Goal: Task Accomplishment & Management: Complete application form

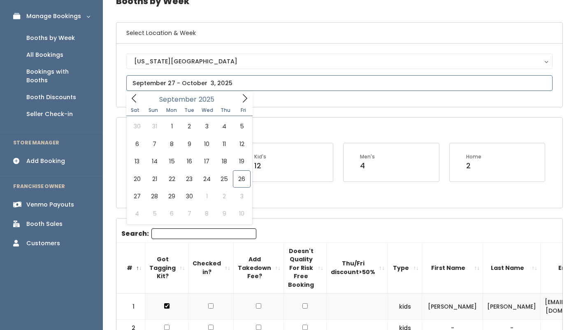
click at [175, 84] on input "text" at bounding box center [339, 83] width 426 height 16
type input "October 4 to October 10"
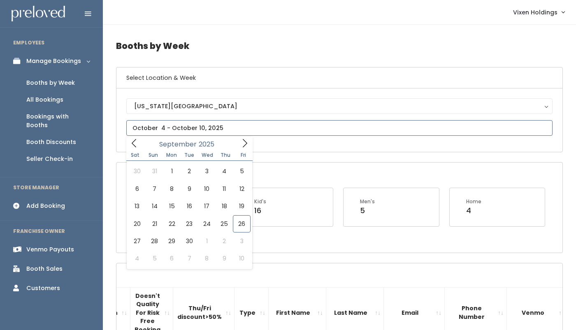
click at [171, 130] on input "text" at bounding box center [339, 128] width 426 height 16
click at [243, 144] on icon at bounding box center [244, 143] width 9 height 9
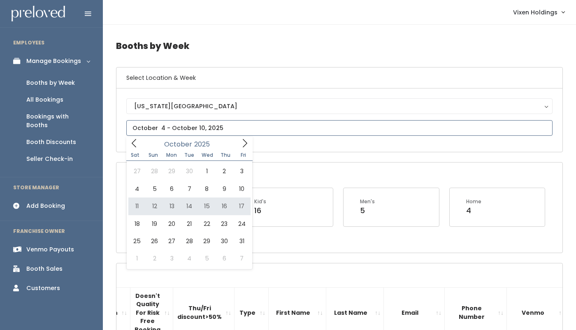
type input "October 11 to October 17"
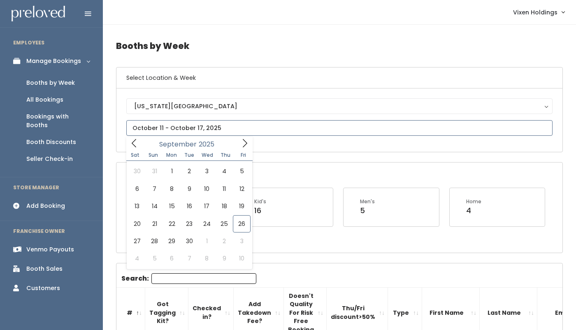
click at [198, 128] on input "text" at bounding box center [339, 128] width 426 height 16
click at [244, 142] on icon at bounding box center [244, 143] width 9 height 9
type input "October 18 to October 24"
click at [198, 129] on input "text" at bounding box center [339, 128] width 426 height 16
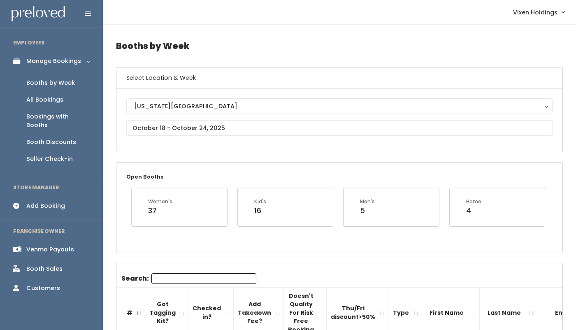
click at [277, 46] on h4 "Booths by Week" at bounding box center [339, 46] width 447 height 23
click at [172, 126] on input "text" at bounding box center [339, 128] width 426 height 16
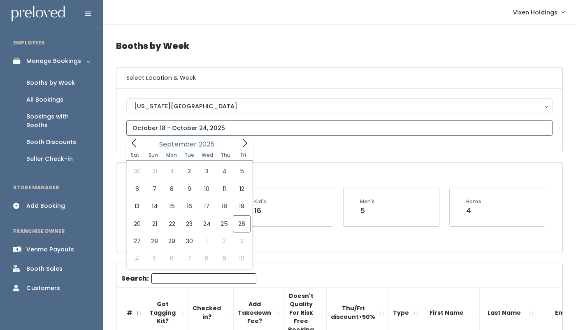
click at [245, 143] on icon at bounding box center [244, 143] width 9 height 9
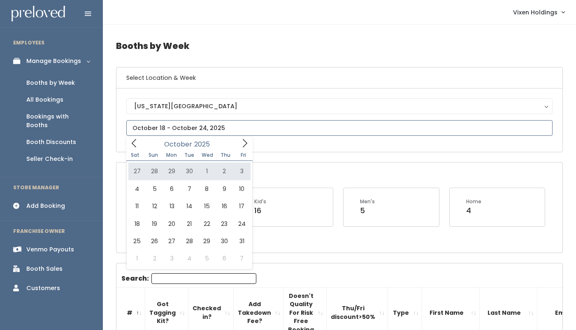
type input "September 27 to October 3"
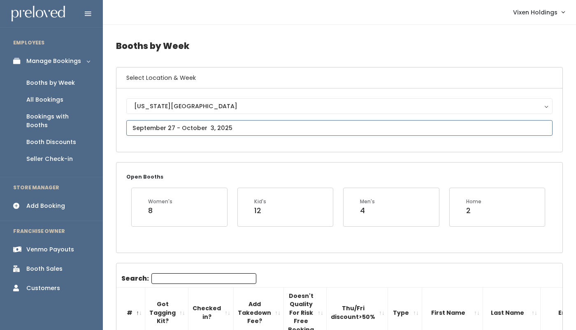
click at [200, 129] on input "text" at bounding box center [339, 128] width 426 height 16
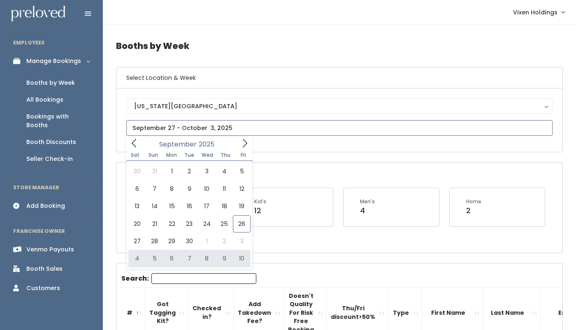
type input "October 4 to October 10"
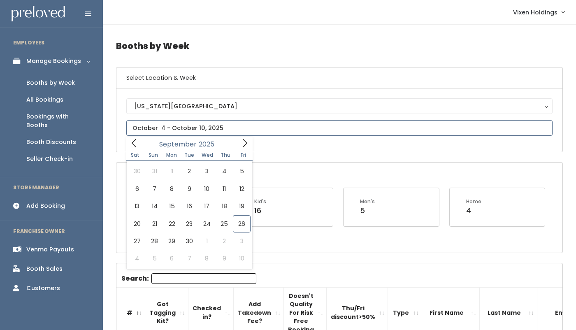
click at [205, 127] on input "text" at bounding box center [339, 128] width 426 height 16
click at [242, 143] on icon at bounding box center [244, 143] width 9 height 9
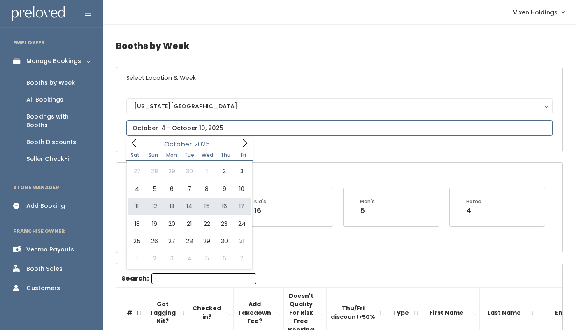
type input "October 11 to October 17"
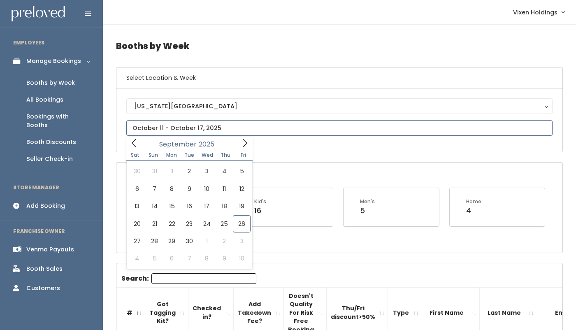
click at [199, 130] on input "text" at bounding box center [339, 128] width 426 height 16
click at [244, 145] on icon at bounding box center [244, 143] width 9 height 9
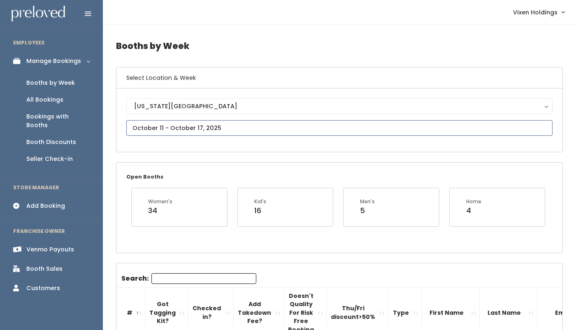
type input "October 18 to October 24"
click at [189, 127] on input "text" at bounding box center [339, 128] width 426 height 16
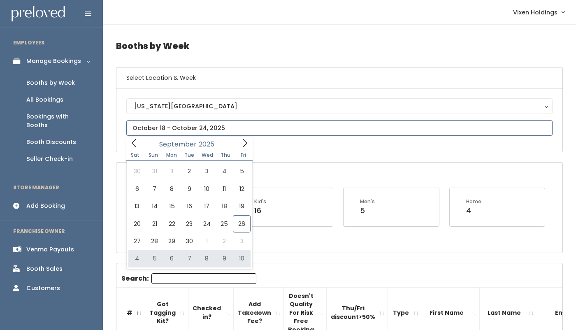
type input "October 4 to October 10"
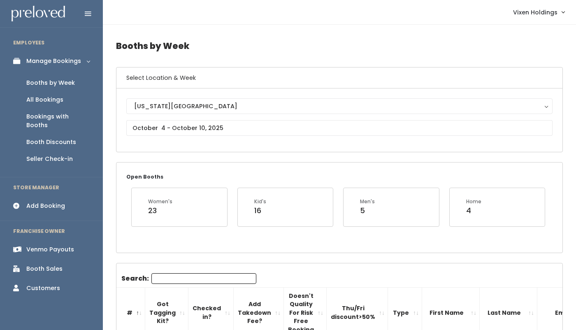
click at [61, 138] on div "Booth Discounts" at bounding box center [51, 142] width 50 height 9
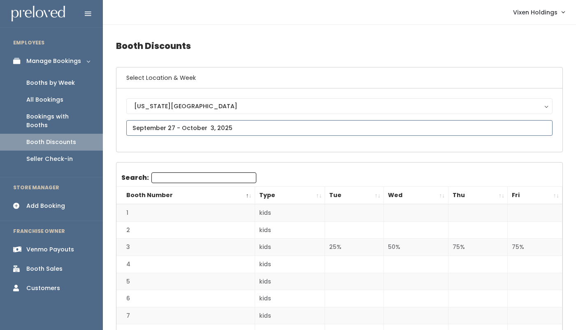
click at [198, 128] on input "text" at bounding box center [339, 128] width 426 height 16
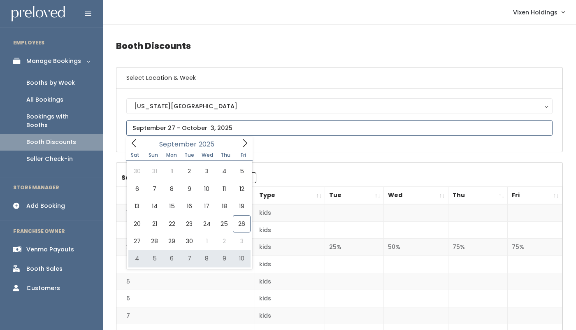
type input "October 4 to October 10"
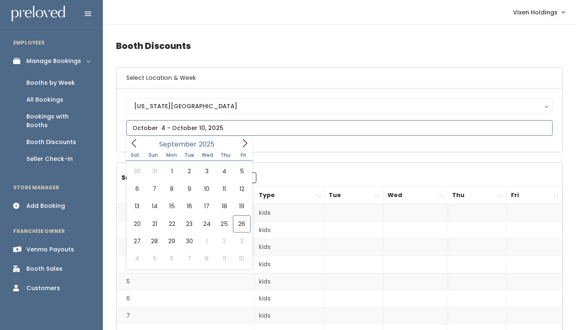
click at [147, 128] on input "text" at bounding box center [339, 128] width 426 height 16
click at [65, 82] on div "Booths by Week" at bounding box center [50, 83] width 49 height 9
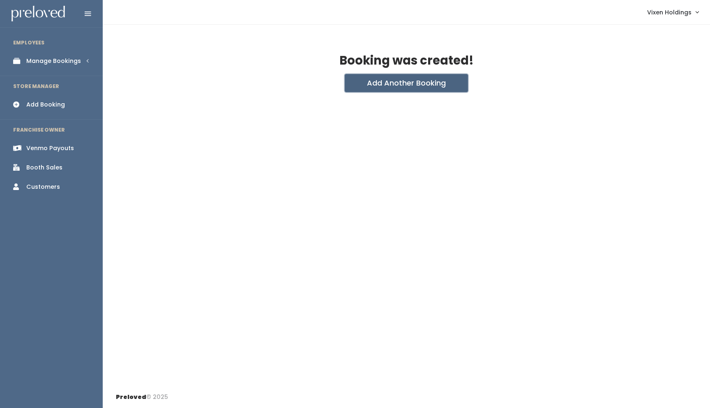
click at [426, 86] on button "Add Another Booking" at bounding box center [406, 83] width 123 height 18
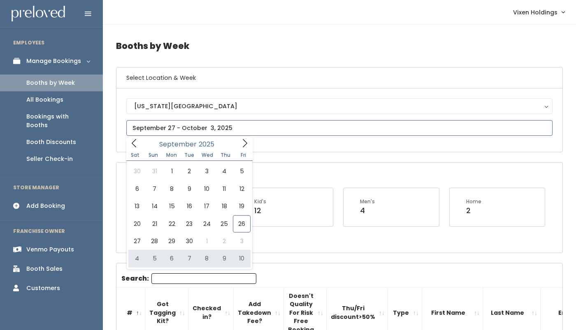
type input "[DATE] to [DATE]"
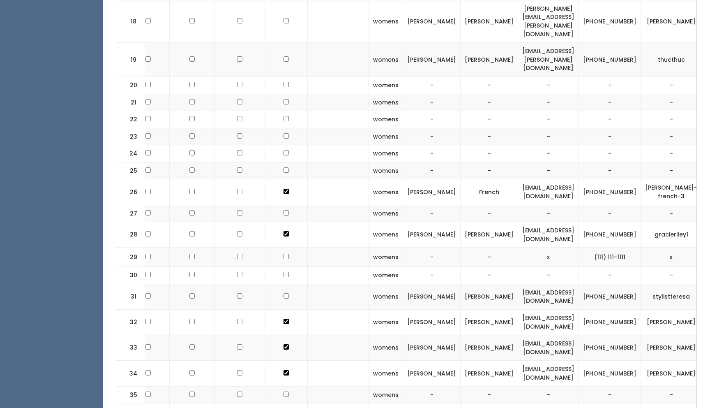
scroll to position [636, 0]
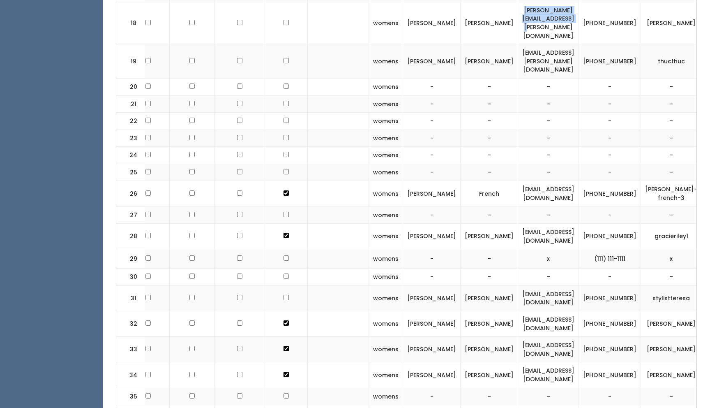
drag, startPoint x: 568, startPoint y: 13, endPoint x: 471, endPoint y: 18, distance: 97.2
click at [518, 18] on td "shawna.satterwhite@icloud.com" at bounding box center [548, 23] width 61 height 42
copy td "shawna.satterwhite@icloud.com"
drag, startPoint x: 604, startPoint y: 16, endPoint x: 576, endPoint y: 11, distance: 28.9
click at [575, 11] on td "(405) 863-2042" at bounding box center [610, 23] width 62 height 42
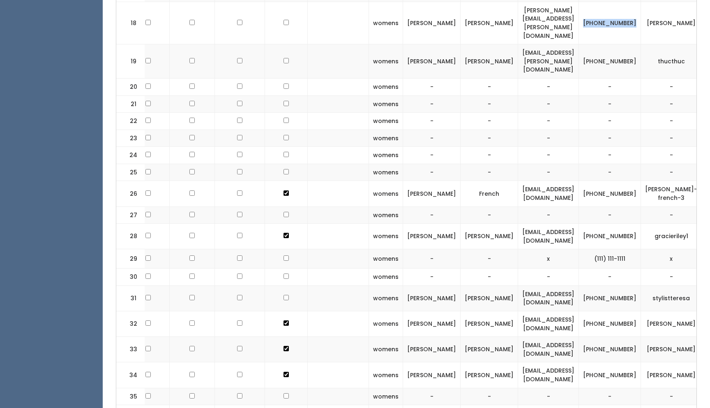
copy td "(405) 863-2042"
drag, startPoint x: 656, startPoint y: 16, endPoint x: 617, endPoint y: 13, distance: 39.2
click at [575, 13] on td "shawna-satterwhite" at bounding box center [671, 23] width 61 height 42
copy td "shawna-satterwhite"
drag, startPoint x: 570, startPoint y: 12, endPoint x: 468, endPoint y: 20, distance: 102.7
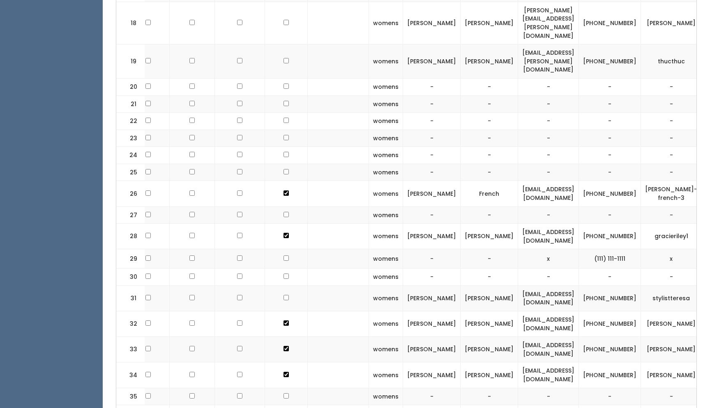
click at [518, 20] on td "shawna.satterwhite@icloud.com" at bounding box center [548, 23] width 61 height 42
drag, startPoint x: 472, startPoint y: 15, endPoint x: 567, endPoint y: 19, distance: 94.6
click at [567, 19] on td "shawna.satterwhite@icloud.com" at bounding box center [548, 23] width 61 height 42
copy td "shawna.satterwhite@icloud.com"
drag, startPoint x: 602, startPoint y: 18, endPoint x: 577, endPoint y: 13, distance: 25.6
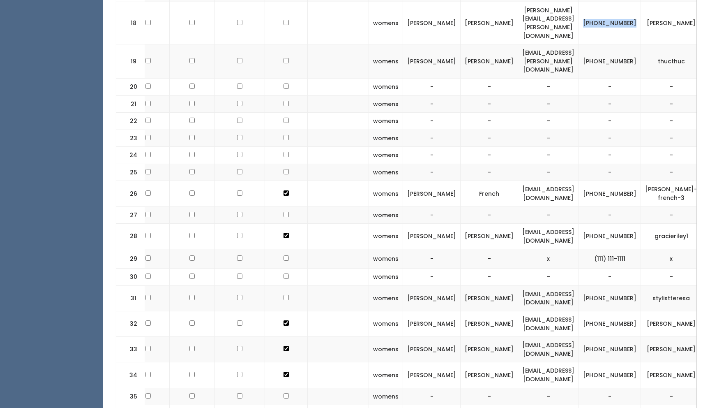
click at [575, 13] on td "(405) 863-2042" at bounding box center [610, 23] width 62 height 42
copy td "(405) 863-2042"
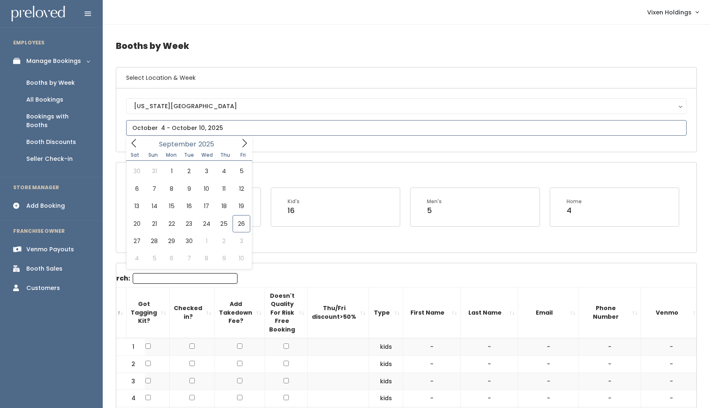
click at [197, 130] on input "text" at bounding box center [406, 128] width 561 height 16
click at [244, 146] on icon at bounding box center [245, 143] width 5 height 8
type input "[DATE] to [DATE]"
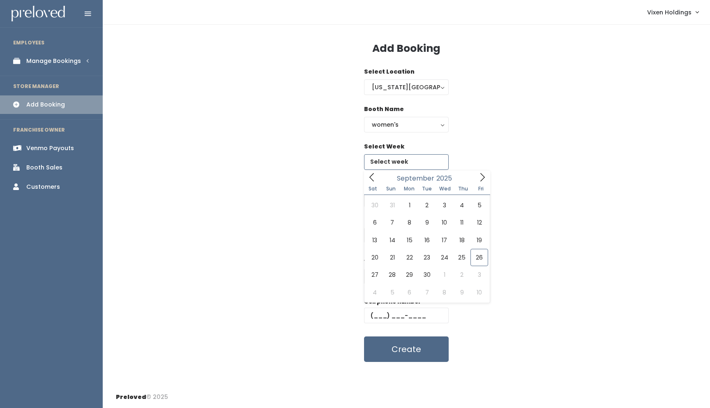
click at [396, 160] on input "text" at bounding box center [406, 162] width 85 height 16
click at [483, 178] on icon at bounding box center [483, 177] width 5 height 8
type input "October 11 to October 17"
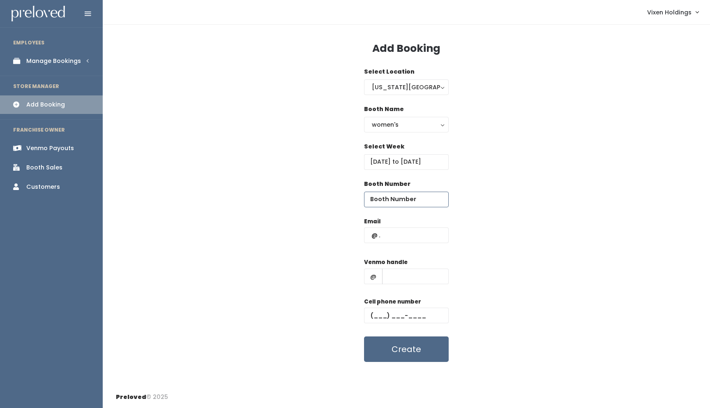
click at [377, 197] on input "number" at bounding box center [406, 200] width 85 height 16
type input "18"
click at [371, 233] on input "text" at bounding box center [406, 235] width 85 height 16
paste input "shawna.satterwhite@icloud.com"
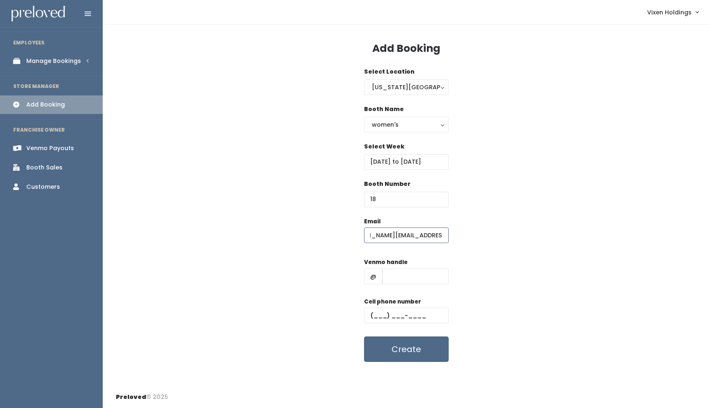
type input "[PERSON_NAME][EMAIL_ADDRESS][PERSON_NAME][DOMAIN_NAME]"
click at [371, 316] on input "text" at bounding box center [406, 316] width 85 height 16
paste input "[PHONE_NUMBER]"
type input "[PHONE_NUMBER]"
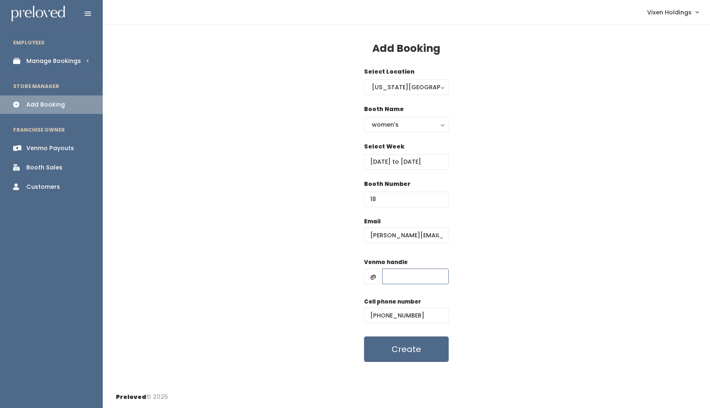
click at [405, 277] on input "text" at bounding box center [415, 276] width 67 height 16
paste input "[PERSON_NAME]"
type input "[PERSON_NAME]"
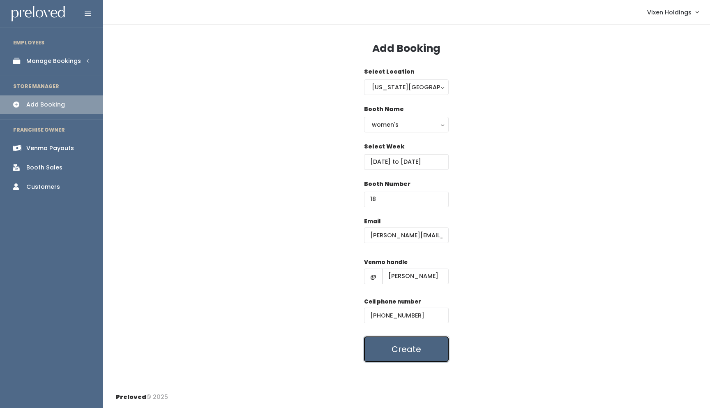
click at [394, 353] on button "Create" at bounding box center [406, 348] width 85 height 25
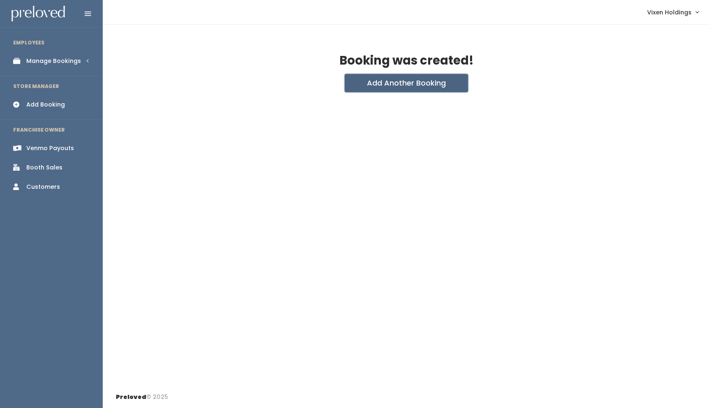
click at [399, 87] on button "Add Another Booking" at bounding box center [406, 83] width 123 height 18
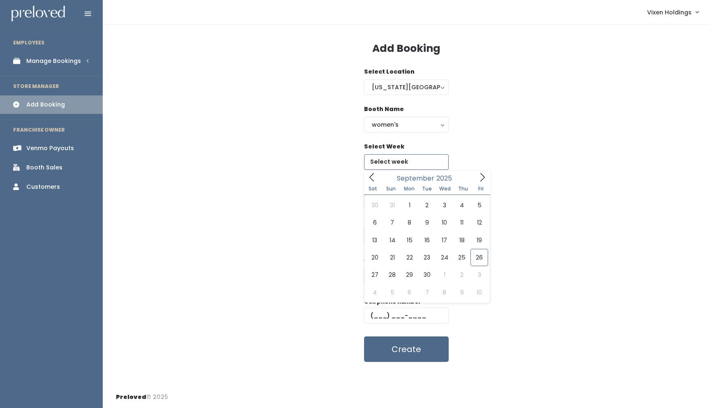
click at [400, 164] on input "text" at bounding box center [406, 162] width 85 height 16
click at [482, 173] on icon at bounding box center [482, 177] width 9 height 9
type input "October 18 to October 24"
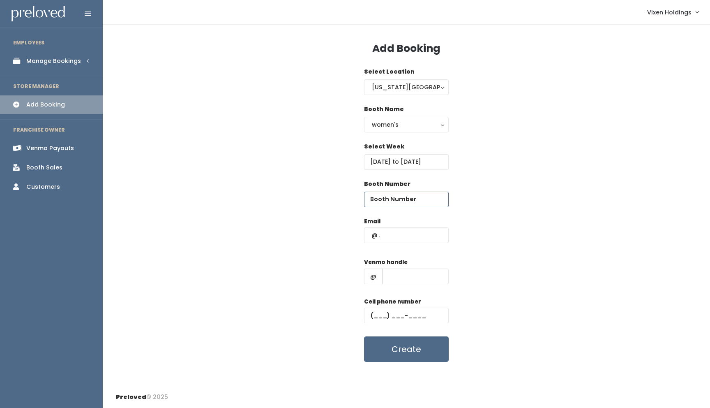
click at [382, 201] on input "number" at bounding box center [406, 200] width 85 height 16
type input "18"
click at [394, 276] on input "text" at bounding box center [415, 276] width 67 height 16
paste input "shawna-satterwhite"
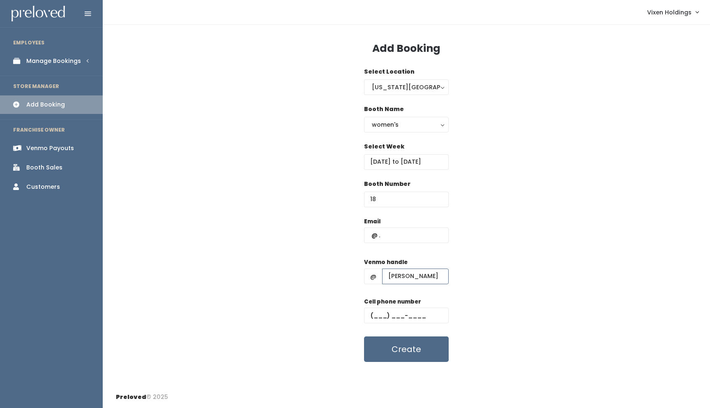
type input "shawna-satterwhite"
click at [369, 234] on input "text" at bounding box center [406, 235] width 85 height 16
paste input "shawna.satterwhite@icloud.com"
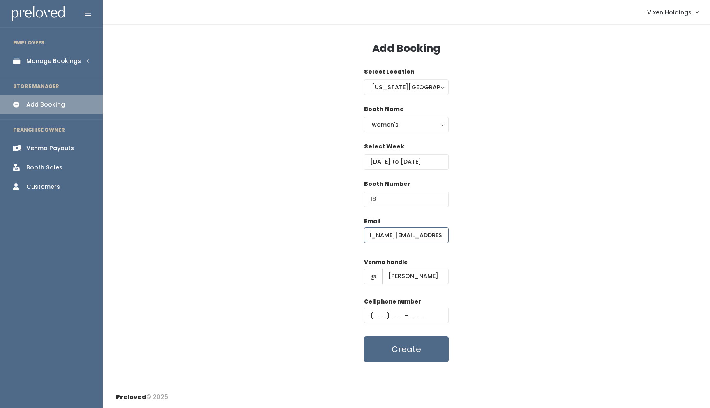
type input "shawna.satterwhite@icloud.com"
click at [370, 313] on input "text" at bounding box center [406, 316] width 85 height 16
paste input "(405) 863-2042"
type input "(405) 863-2042"
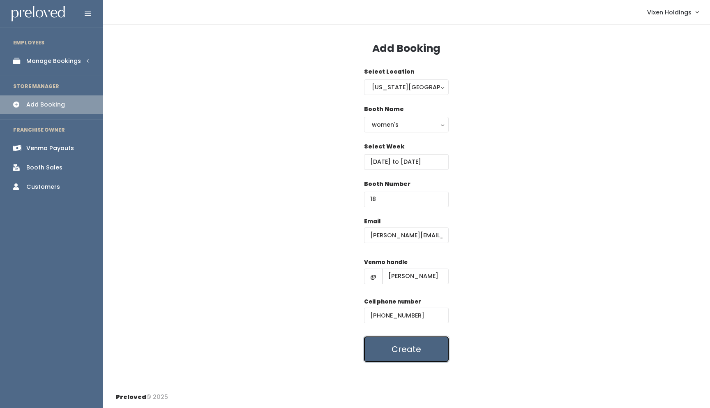
click at [418, 355] on button "Create" at bounding box center [406, 348] width 85 height 25
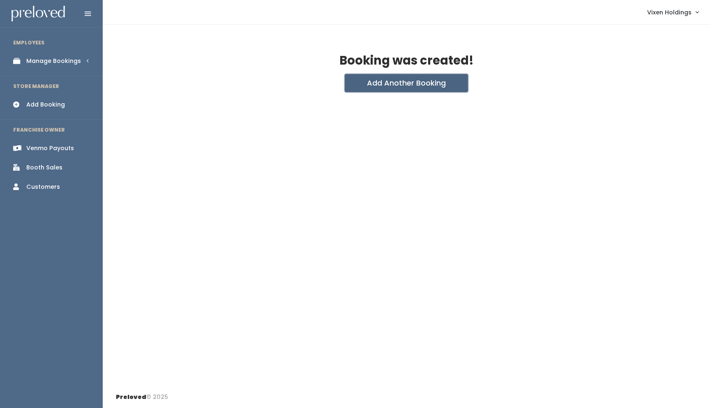
click at [393, 83] on button "Add Another Booking" at bounding box center [406, 83] width 123 height 18
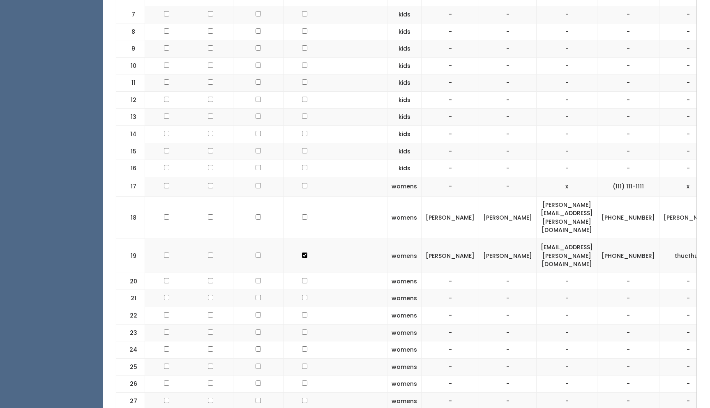
scroll to position [464, 0]
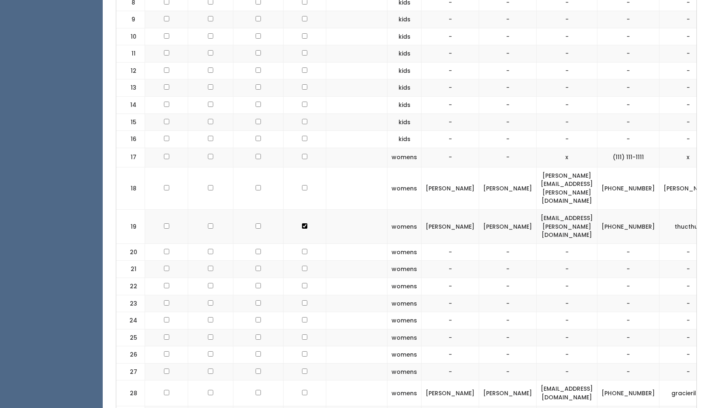
click at [167, 185] on input "checkbox" at bounding box center [166, 187] width 5 height 5
checkbox input "true"
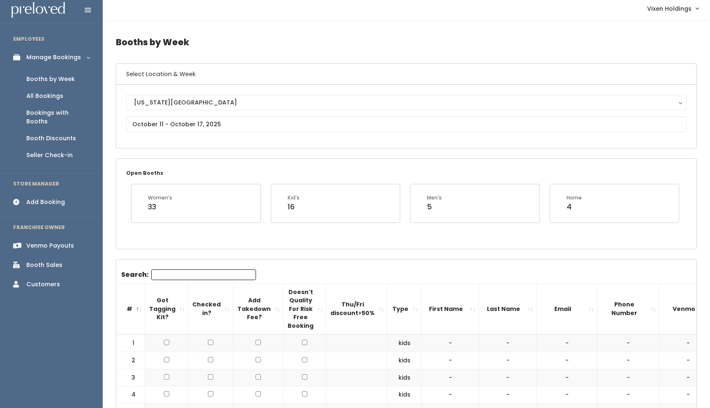
scroll to position [0, 0]
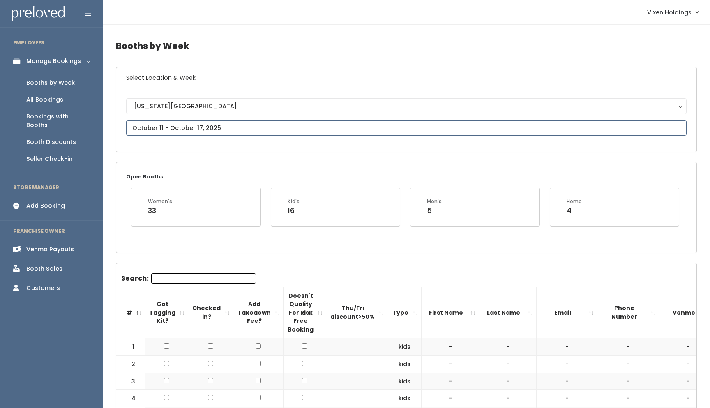
click at [161, 126] on input "text" at bounding box center [406, 128] width 561 height 16
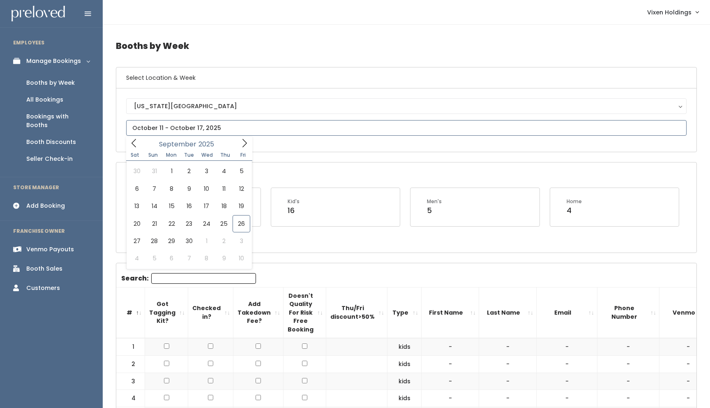
click at [246, 144] on icon at bounding box center [244, 143] width 9 height 9
type input "[DATE] to [DATE]"
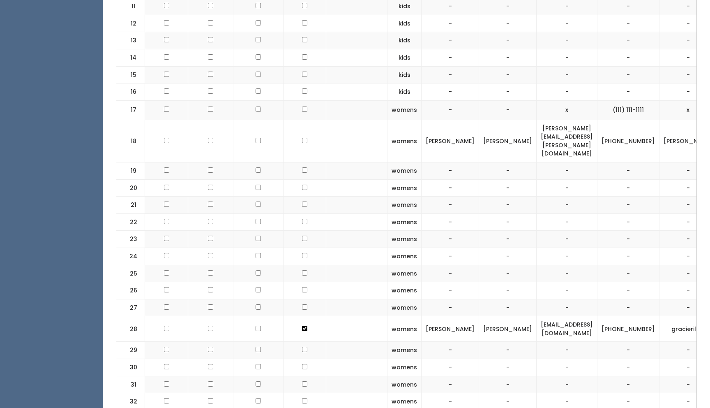
scroll to position [548, 0]
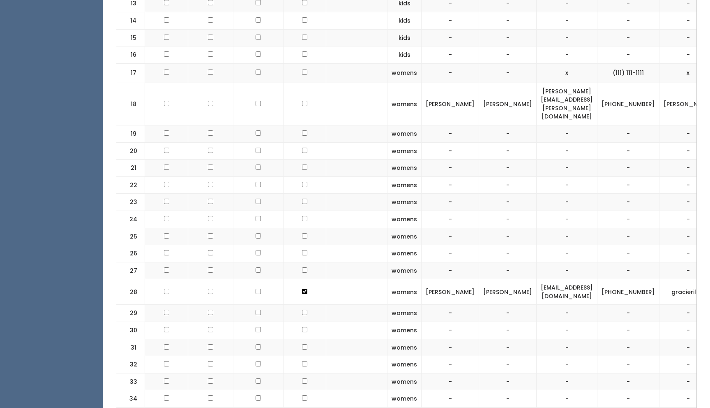
click at [164, 101] on input "checkbox" at bounding box center [166, 103] width 5 height 5
checkbox input "true"
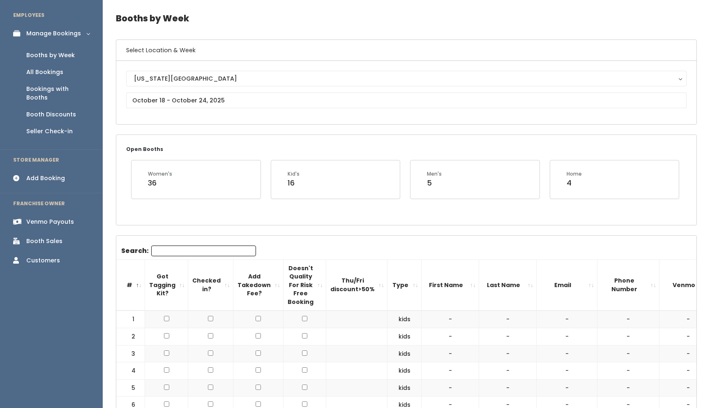
scroll to position [0, 0]
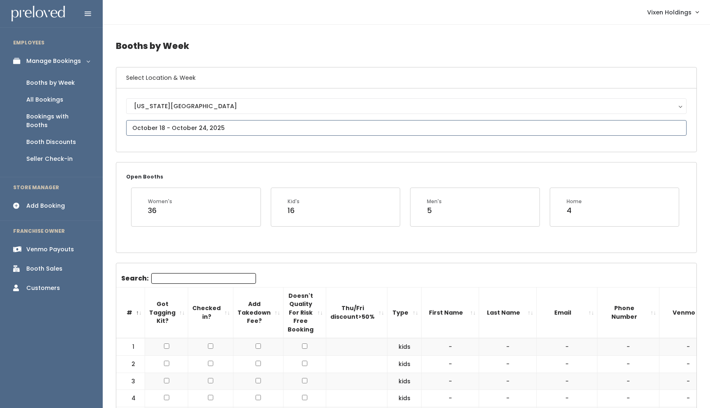
click at [179, 132] on input "text" at bounding box center [406, 128] width 561 height 16
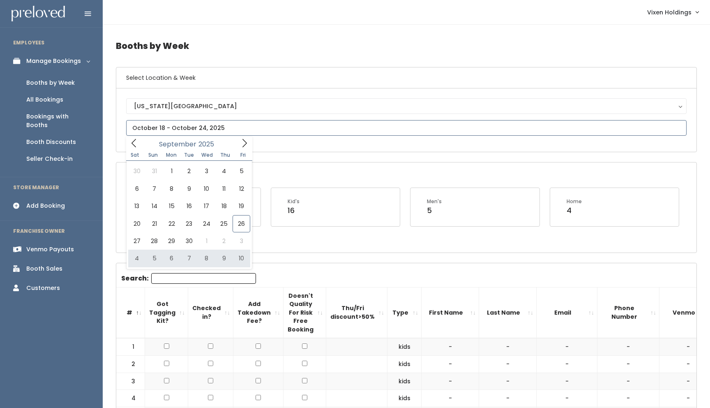
type input "[DATE] to [DATE]"
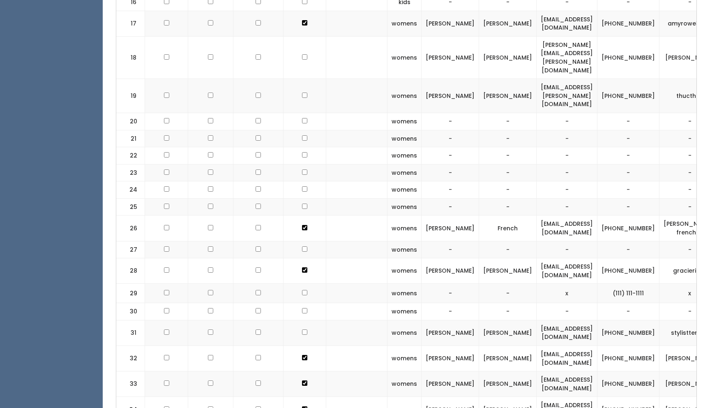
scroll to position [0, 19]
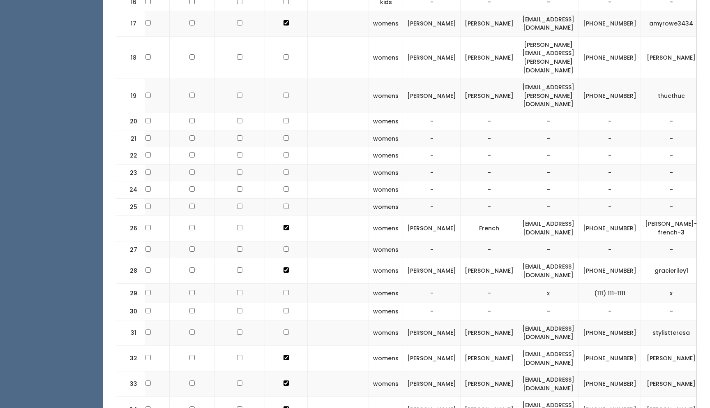
click at [710, 55] on span "button" at bounding box center [716, 57] width 3 height 5
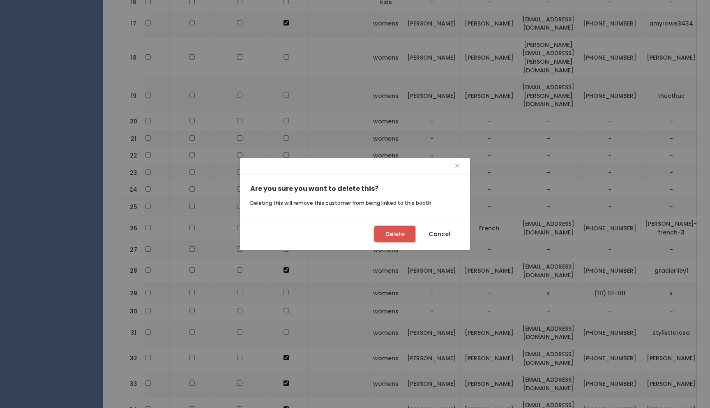
click at [400, 234] on button "Delete" at bounding box center [395, 234] width 41 height 16
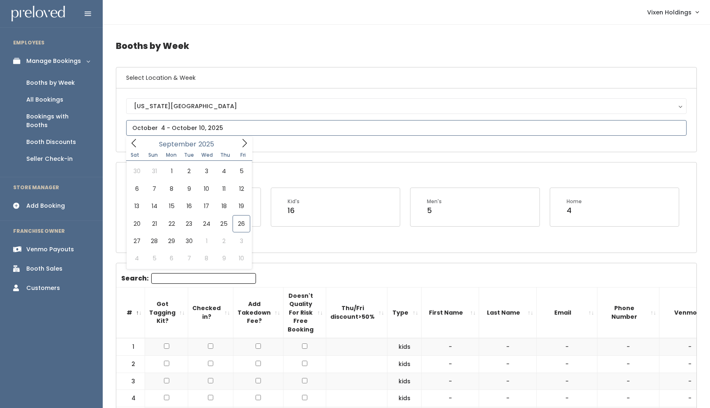
click at [214, 130] on input "text" at bounding box center [406, 128] width 561 height 16
type input "[DATE] to [DATE]"
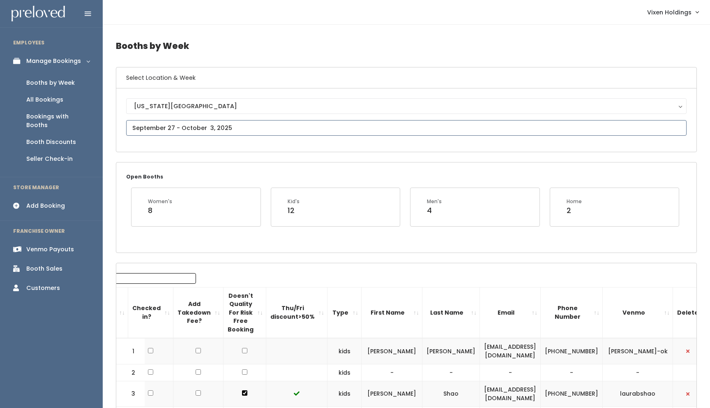
click at [177, 129] on input "text" at bounding box center [406, 128] width 561 height 16
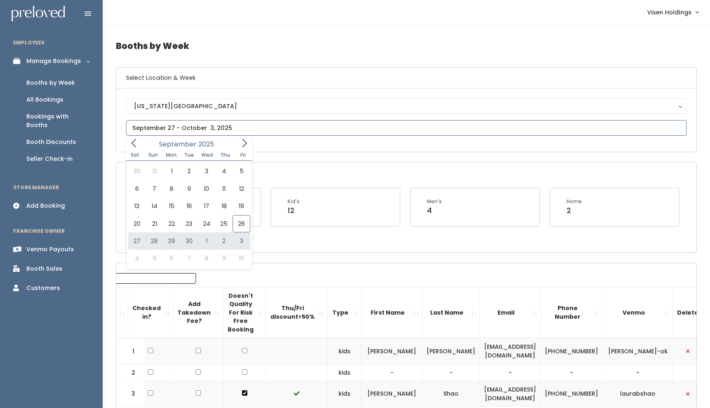
type input "[DATE] to [DATE]"
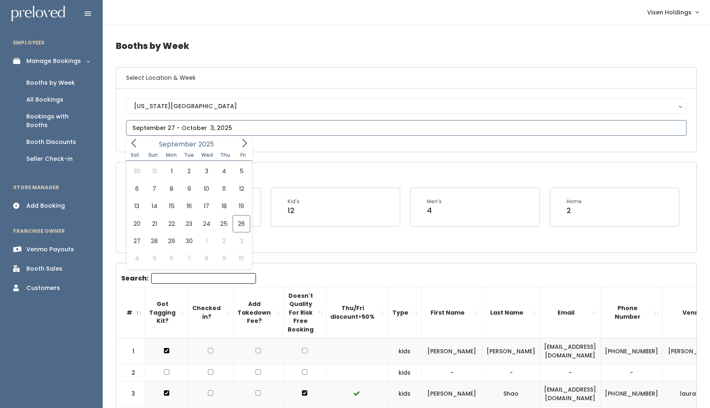
click at [202, 123] on input "text" at bounding box center [406, 128] width 561 height 16
type input "[DATE] to [DATE]"
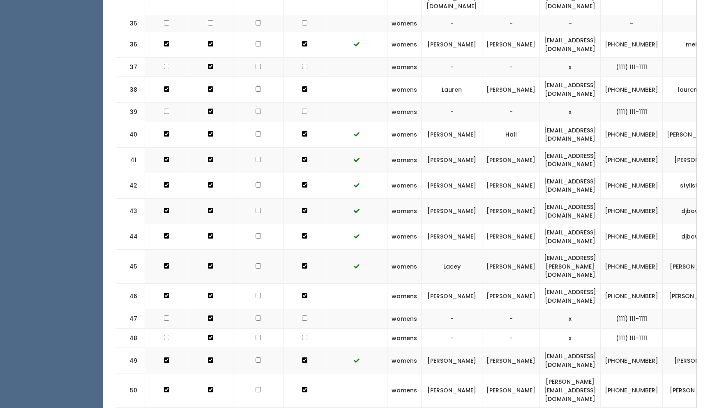
scroll to position [0, 76]
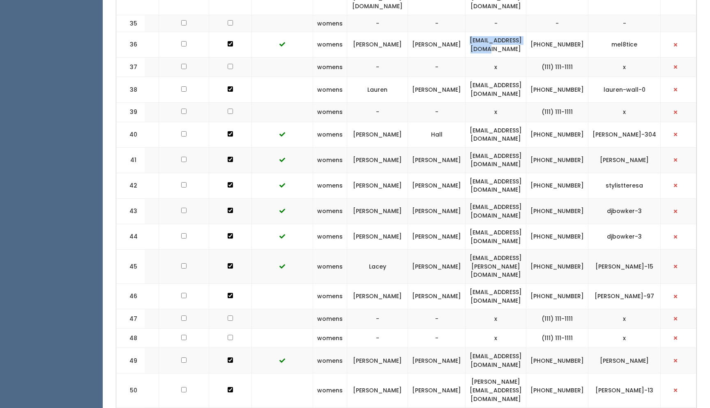
drag, startPoint x: 546, startPoint y: 10, endPoint x: 469, endPoint y: 12, distance: 77.3
click at [469, 32] on td "[EMAIL_ADDRESS][DOMAIN_NAME]" at bounding box center [496, 44] width 61 height 25
copy td "[EMAIL_ADDRESS][DOMAIN_NAME]"
drag, startPoint x: 593, startPoint y: 14, endPoint x: 565, endPoint y: 7, distance: 28.6
click at [565, 32] on td "[PHONE_NUMBER]" at bounding box center [558, 44] width 62 height 25
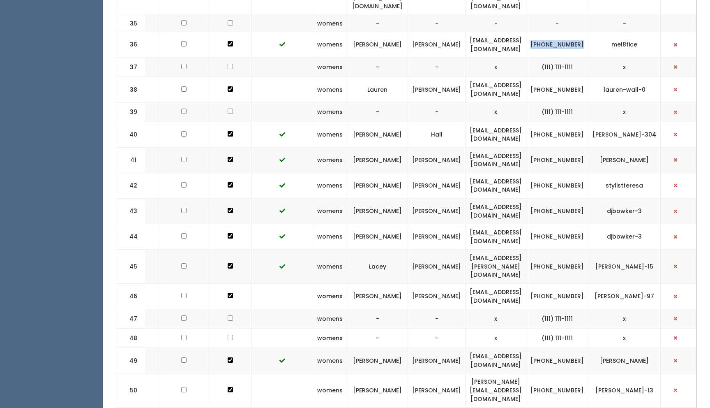
copy td "[PHONE_NUMBER]"
drag, startPoint x: 650, startPoint y: 7, endPoint x: 618, endPoint y: 9, distance: 31.3
click at [618, 32] on td "mel8tice" at bounding box center [625, 44] width 72 height 25
copy td "mel8tice"
drag, startPoint x: 547, startPoint y: 10, endPoint x: 465, endPoint y: 13, distance: 81.9
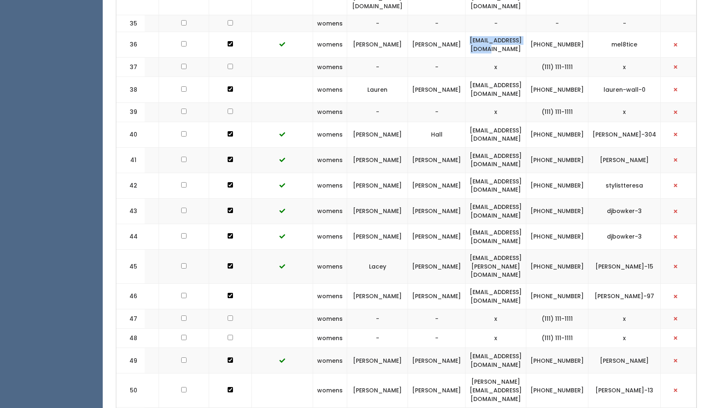
click at [466, 32] on td "[EMAIL_ADDRESS][DOMAIN_NAME]" at bounding box center [496, 44] width 61 height 25
copy td "[EMAIL_ADDRESS][DOMAIN_NAME]"
drag, startPoint x: 593, startPoint y: 12, endPoint x: 564, endPoint y: 7, distance: 30.0
click at [564, 32] on td "[PHONE_NUMBER]" at bounding box center [558, 44] width 62 height 25
copy td "[PHONE_NUMBER]"
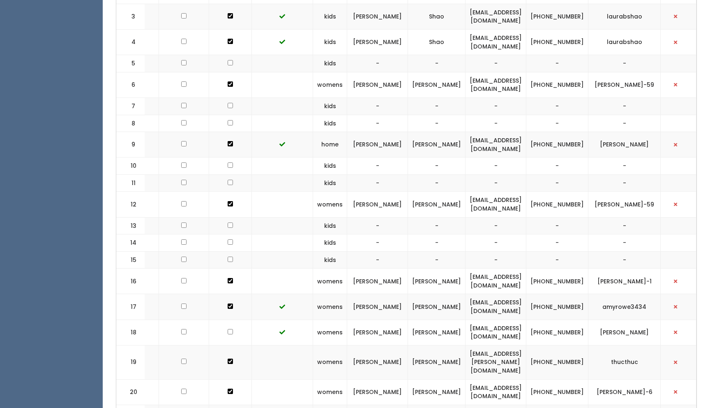
scroll to position [0, 0]
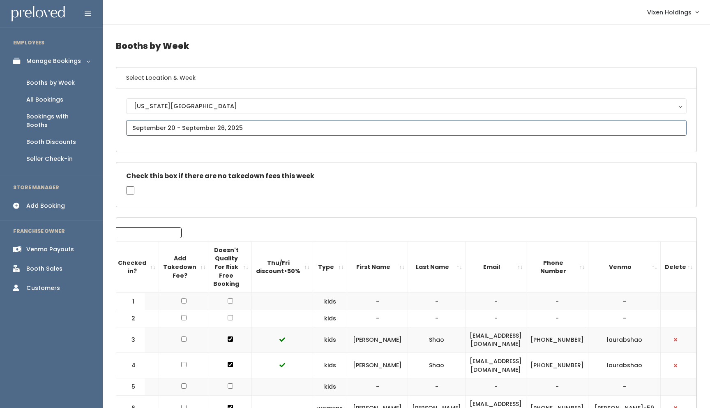
click at [166, 132] on input "text" at bounding box center [406, 128] width 561 height 16
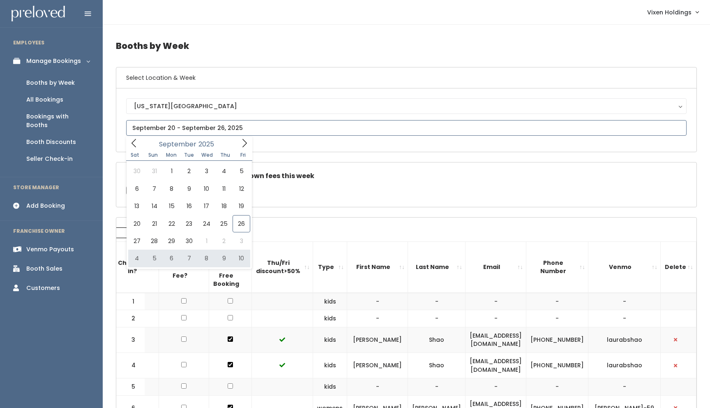
type input "October 4 to October 10"
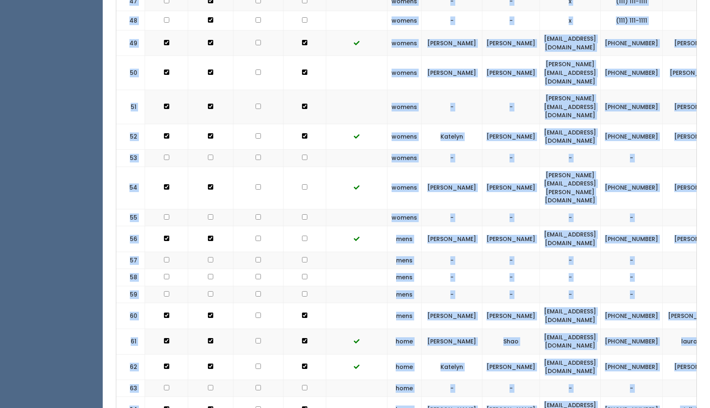
scroll to position [0, 76]
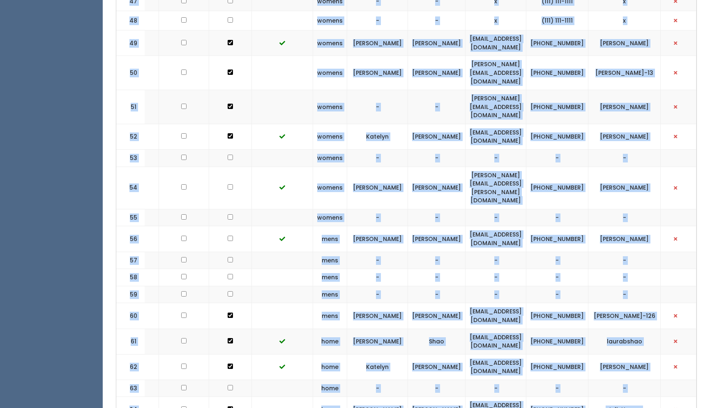
click at [294, 167] on td at bounding box center [282, 188] width 61 height 42
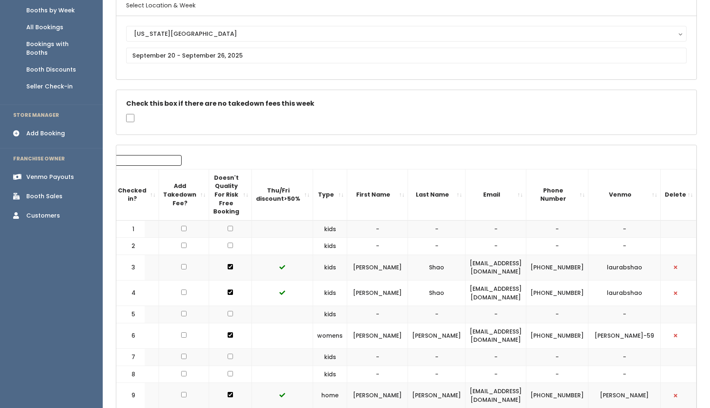
scroll to position [0, 0]
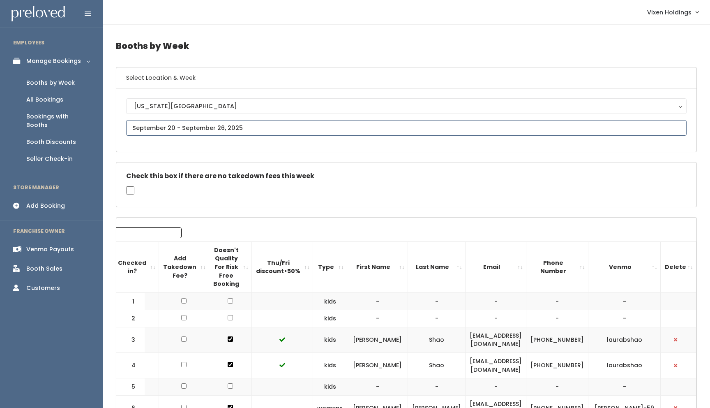
click at [168, 127] on input "text" at bounding box center [406, 128] width 561 height 16
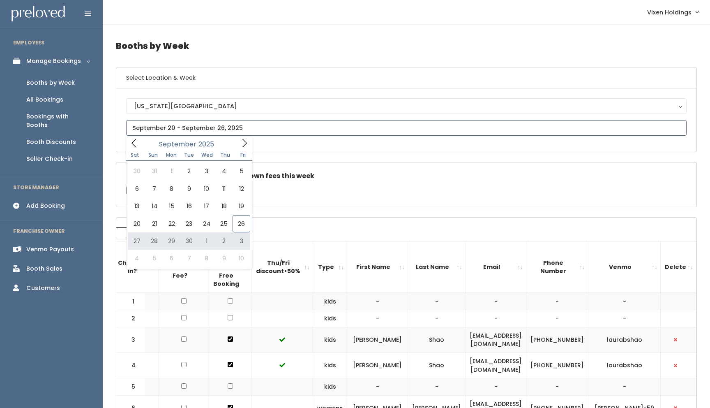
type input "[DATE] to [DATE]"
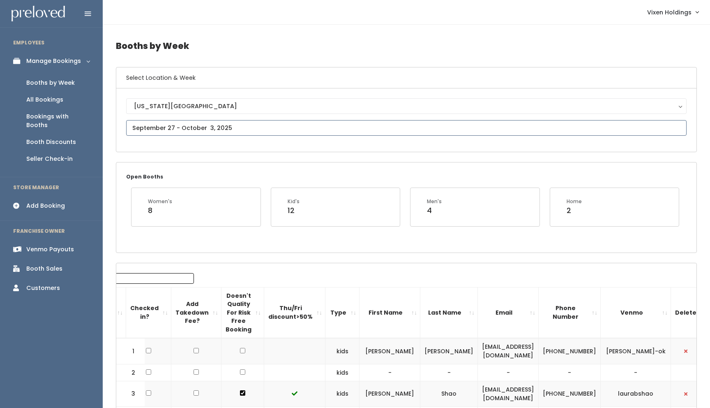
click at [184, 130] on input "text" at bounding box center [406, 128] width 561 height 16
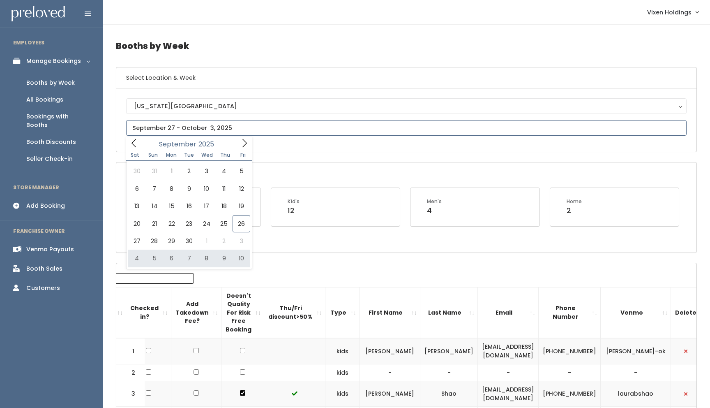
type input "October 4 to October 10"
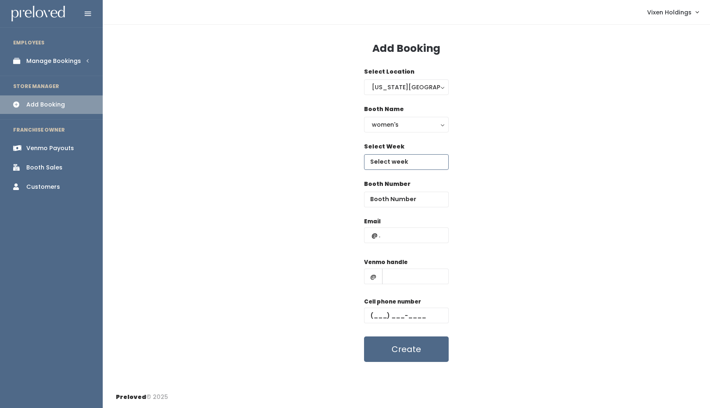
click at [396, 161] on input "text" at bounding box center [406, 162] width 85 height 16
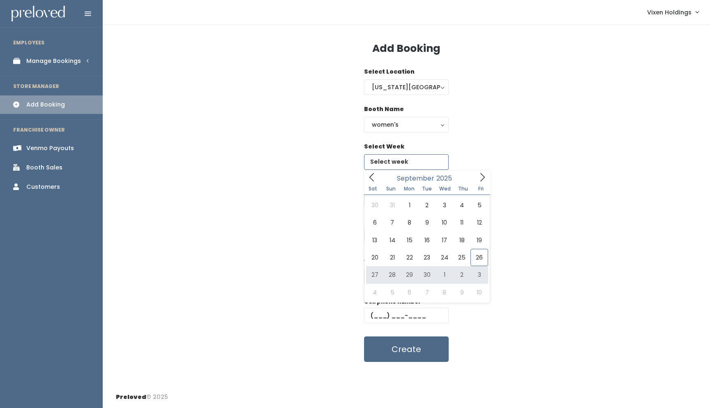
type input "September 27 to October 3"
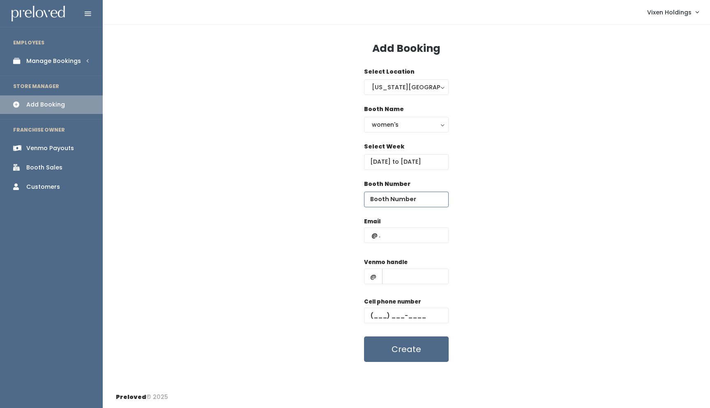
click at [388, 202] on input "number" at bounding box center [406, 200] width 85 height 16
type input "36"
click at [386, 234] on input "text" at bounding box center [406, 235] width 85 height 16
click at [370, 233] on input "text" at bounding box center [406, 235] width 85 height 16
paste input "[EMAIL_ADDRESS][DOMAIN_NAME]"
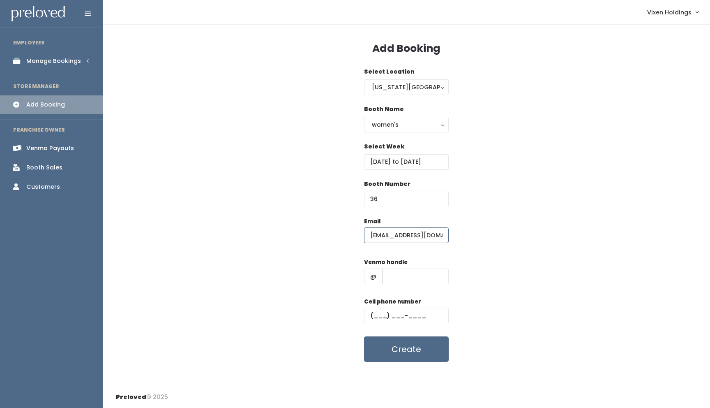
scroll to position [0, 1]
type input "[EMAIL_ADDRESS][DOMAIN_NAME]"
click at [370, 316] on input "text" at bounding box center [406, 316] width 85 height 16
paste input "[PHONE_NUMBER]"
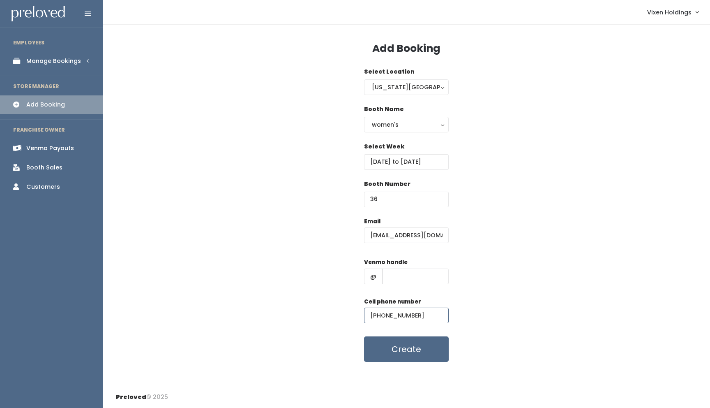
type input "[PHONE_NUMBER]"
click at [400, 273] on input "text" at bounding box center [415, 276] width 67 height 16
paste input "mel8tice"
type input "mel8tice"
click at [439, 352] on button "Create" at bounding box center [406, 348] width 85 height 25
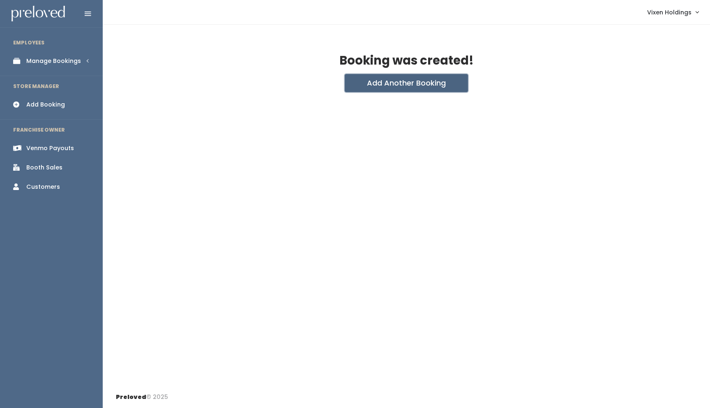
click at [401, 82] on button "Add Another Booking" at bounding box center [406, 83] width 123 height 18
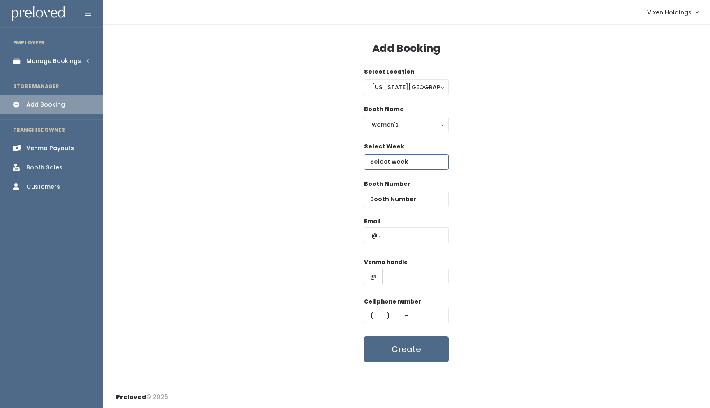
click at [395, 162] on input "text" at bounding box center [406, 162] width 85 height 16
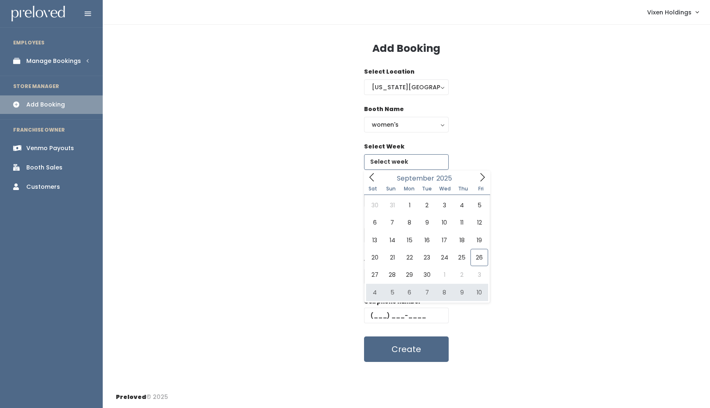
type input "[DATE] to [DATE]"
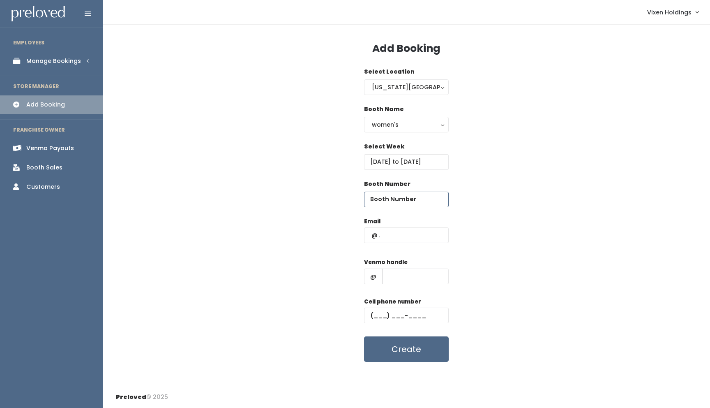
click at [388, 198] on input "number" at bounding box center [406, 200] width 85 height 16
type input "36"
click at [394, 273] on input "text" at bounding box center [415, 276] width 67 height 16
paste input "mel8tice"
type input "mel8tice"
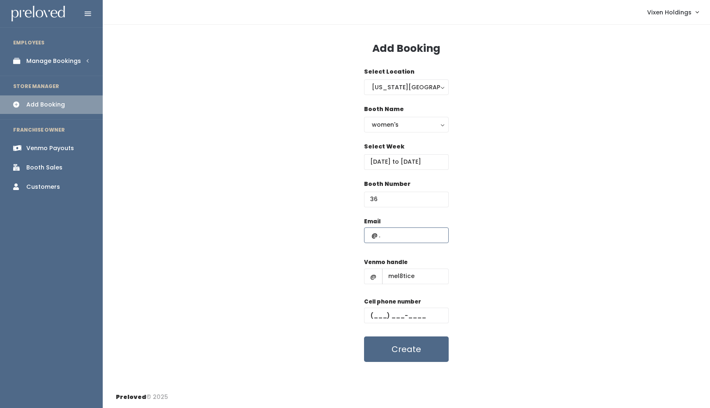
click at [370, 237] on input "text" at bounding box center [406, 235] width 85 height 16
click at [370, 236] on input "text" at bounding box center [406, 235] width 85 height 16
paste input "[EMAIL_ADDRESS][DOMAIN_NAME]"
type input "[EMAIL_ADDRESS][DOMAIN_NAME]"
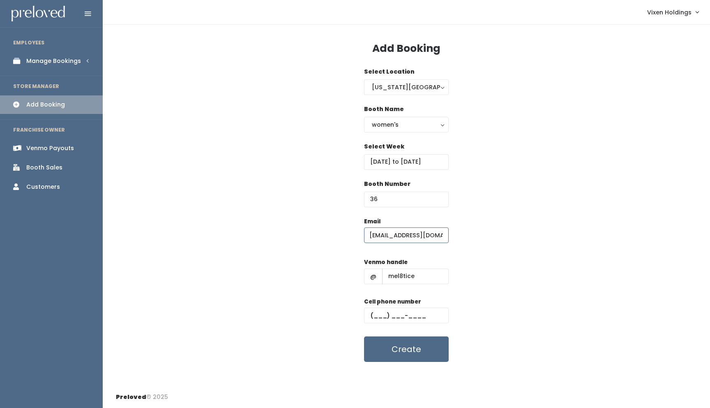
scroll to position [0, 0]
click at [368, 314] on input "text" at bounding box center [406, 316] width 85 height 16
paste input "[PHONE_NUMBER]"
type input "[PHONE_NUMBER]"
click at [417, 354] on button "Create" at bounding box center [406, 348] width 85 height 25
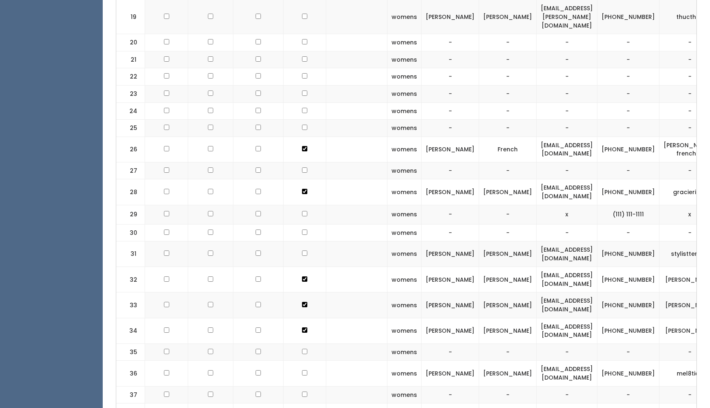
scroll to position [773, 0]
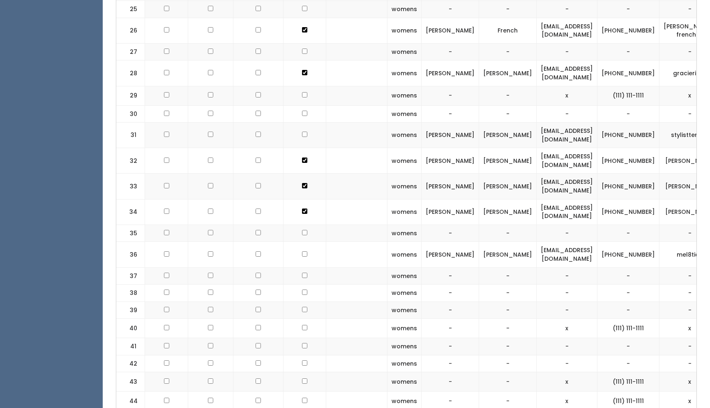
click at [302, 251] on input "checkbox" at bounding box center [304, 253] width 5 height 5
checkbox input "true"
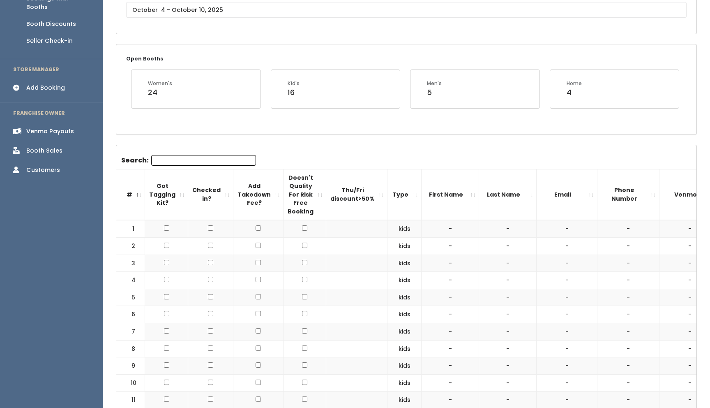
scroll to position [0, 0]
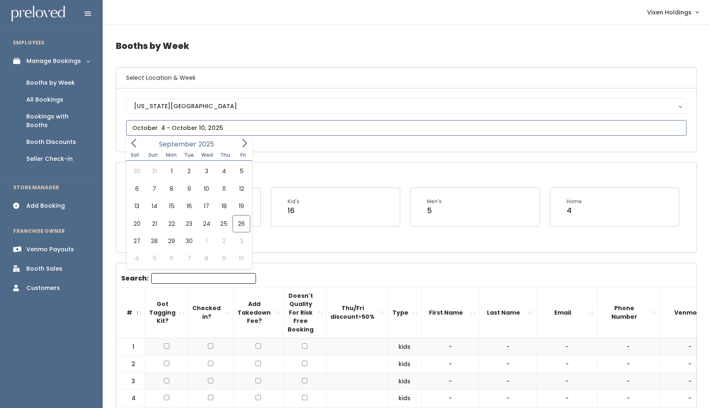
click at [204, 129] on input "text" at bounding box center [406, 128] width 561 height 16
click at [244, 142] on icon at bounding box center [244, 143] width 9 height 9
type input "October 18 to October 24"
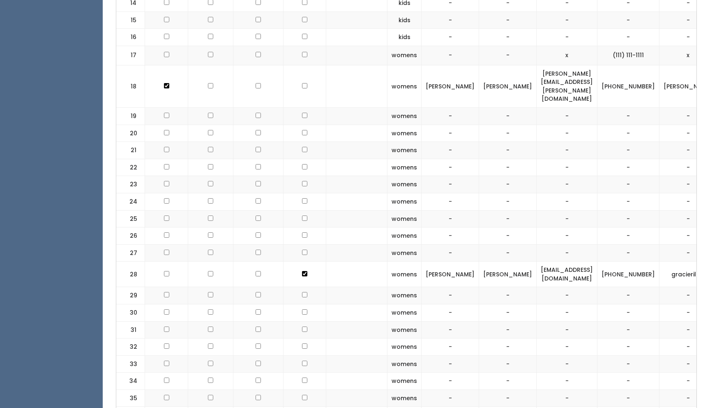
scroll to position [595, 0]
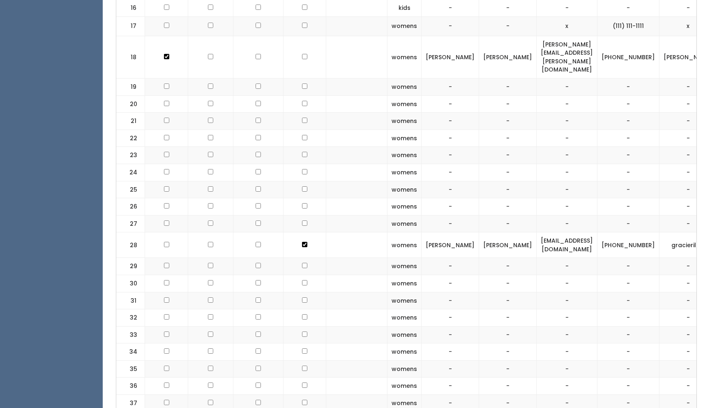
click at [302, 54] on input "checkbox" at bounding box center [304, 56] width 5 height 5
checkbox input "true"
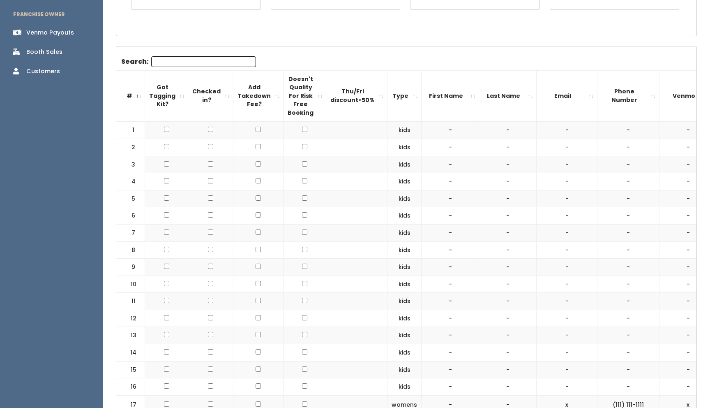
scroll to position [0, 0]
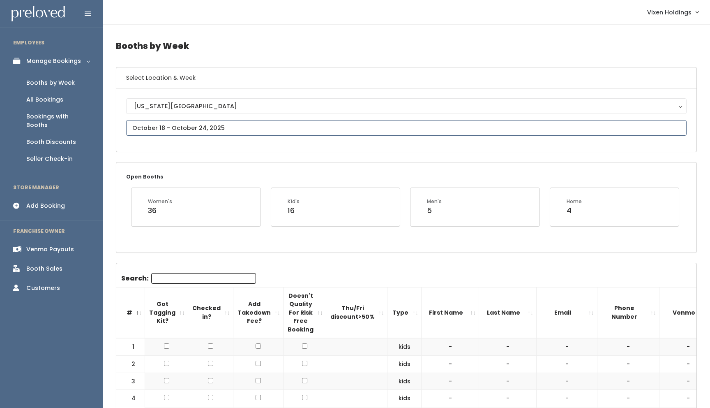
click at [176, 126] on input "text" at bounding box center [406, 128] width 561 height 16
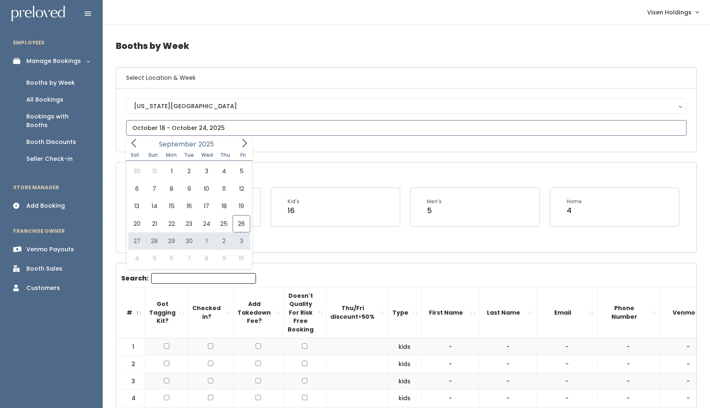
type input "[DATE] to [DATE]"
